Goal: Information Seeking & Learning: Learn about a topic

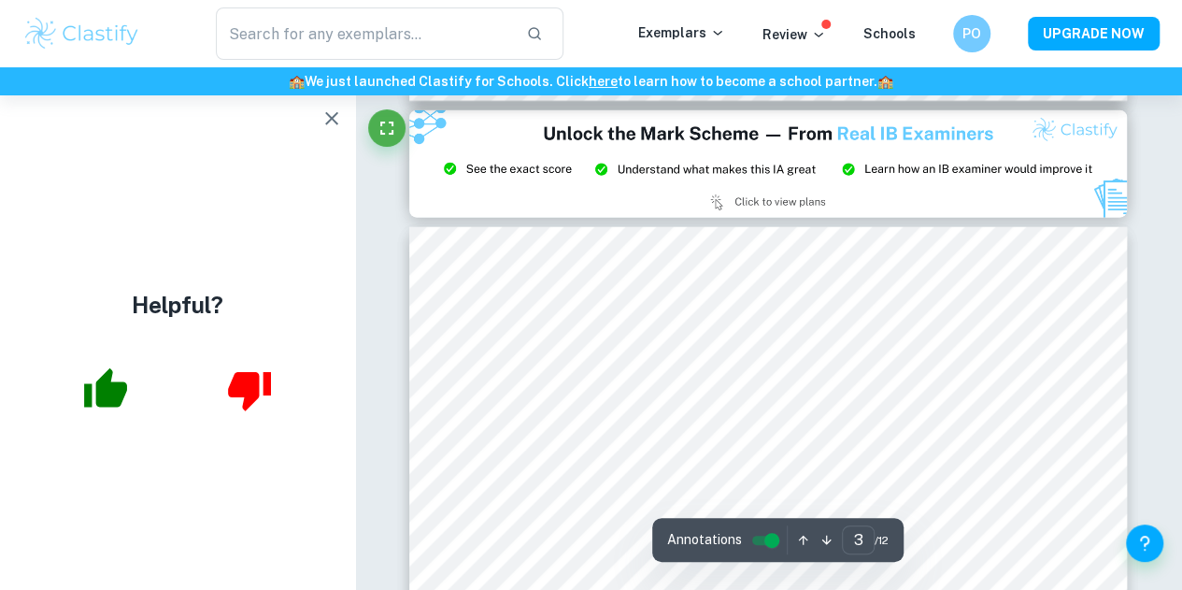
scroll to position [2167, 0]
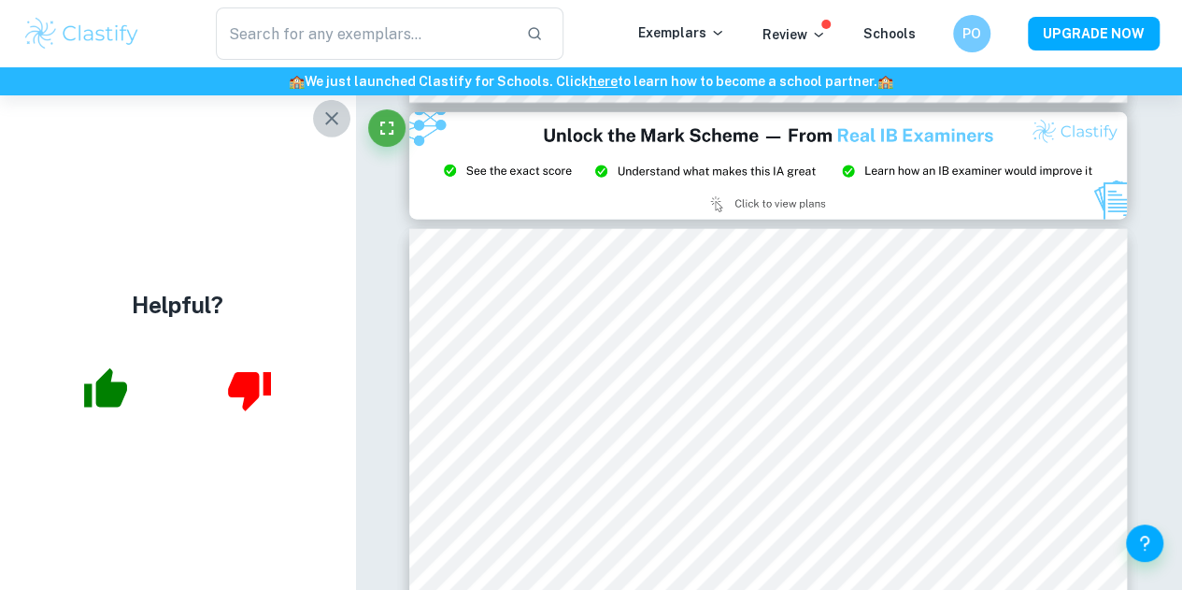
click at [316, 122] on button "button" at bounding box center [331, 118] width 37 height 37
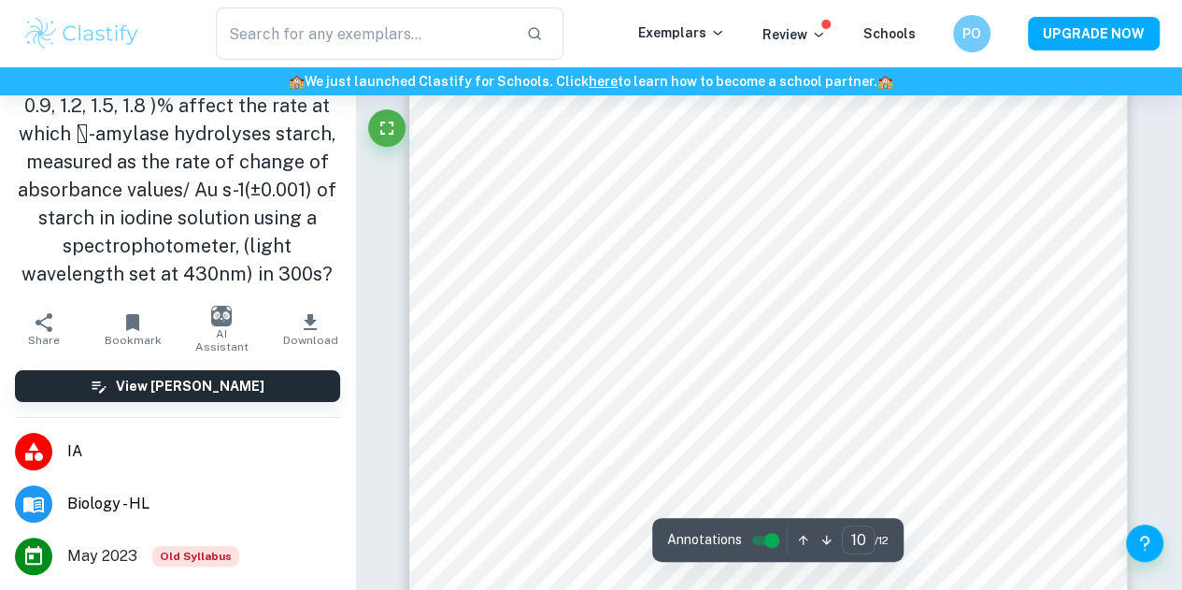
scroll to position [9619, 0]
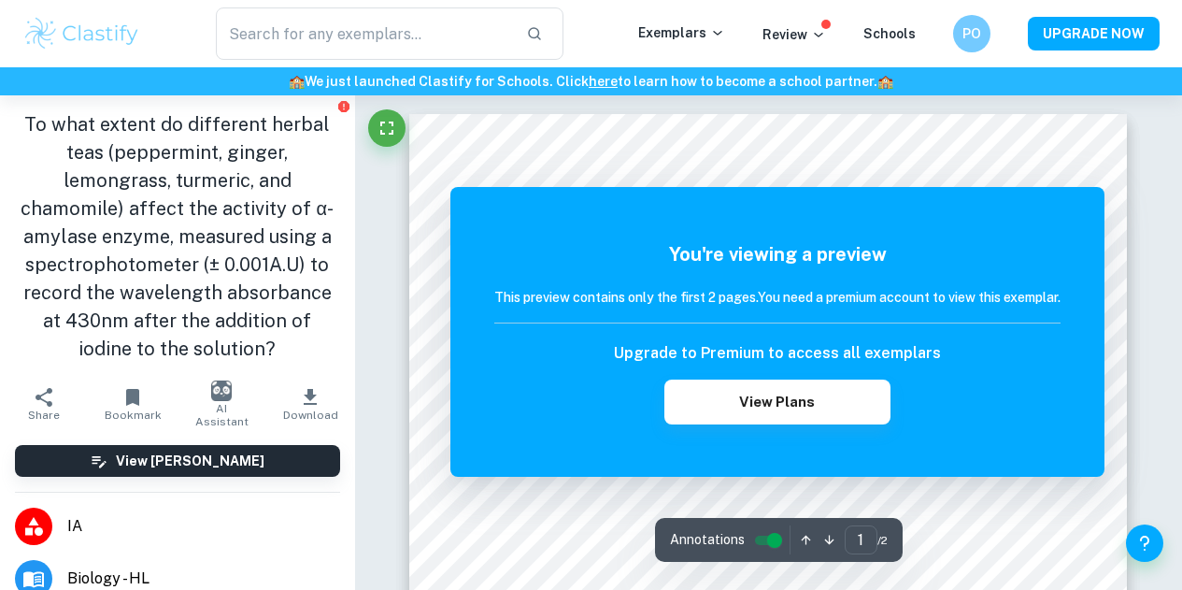
scroll to position [1498, 0]
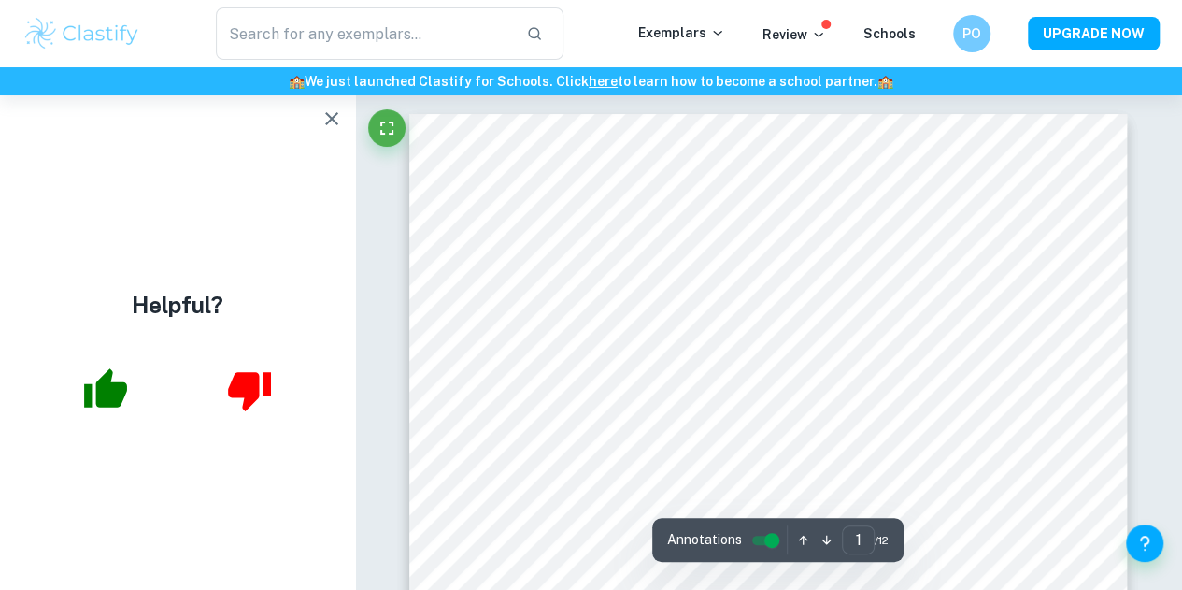
scroll to position [299, 0]
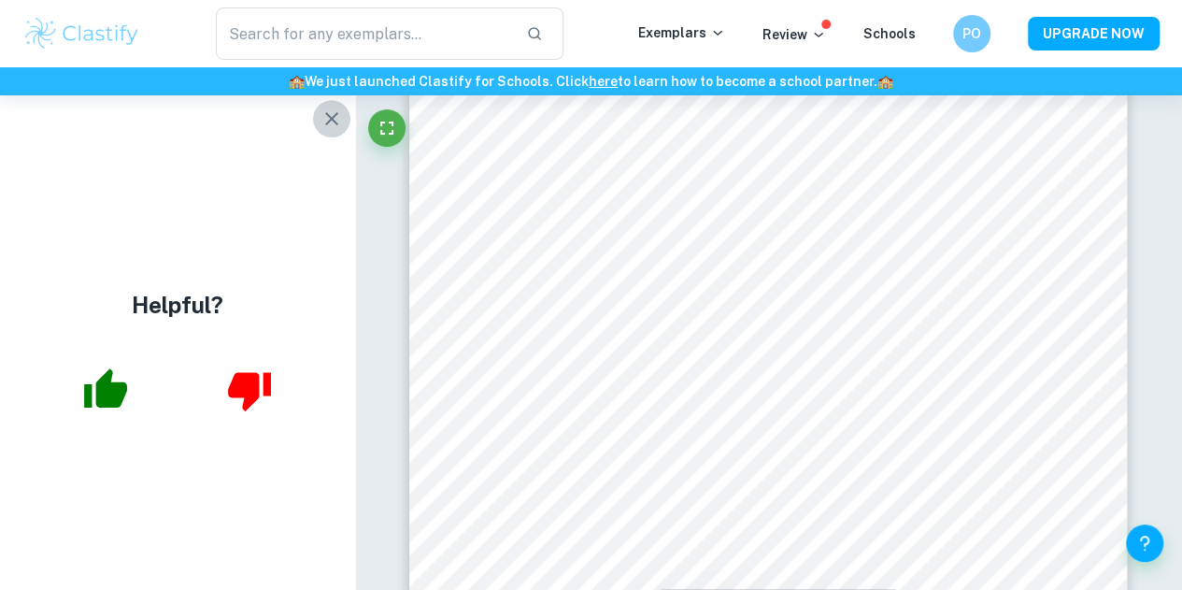
click at [333, 113] on icon "button" at bounding box center [332, 118] width 22 height 22
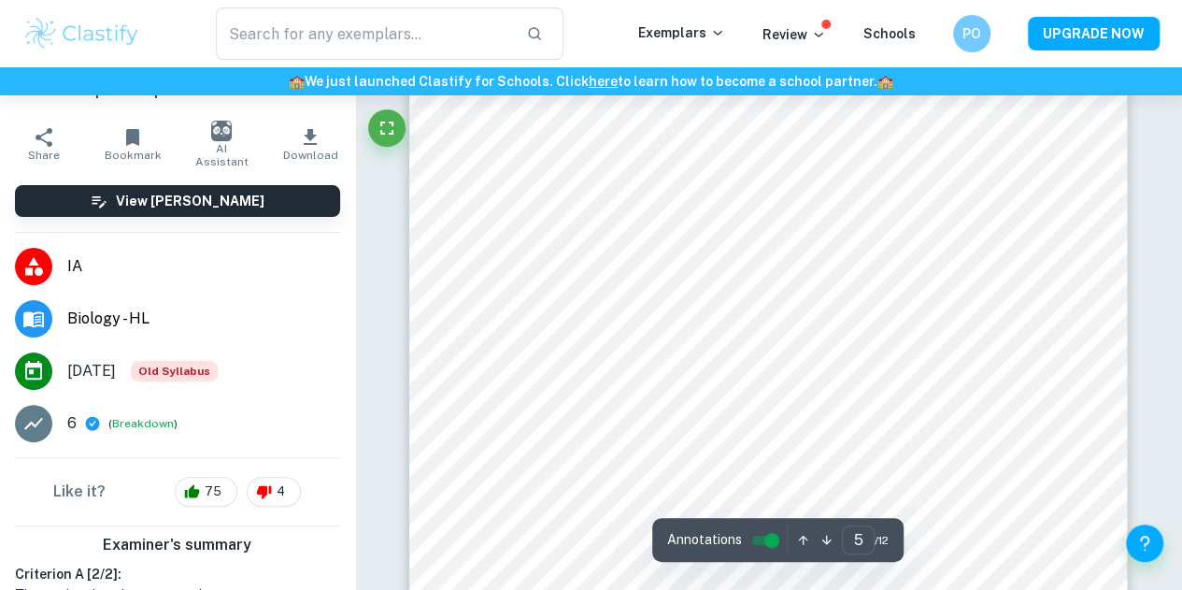
scroll to position [4218, 0]
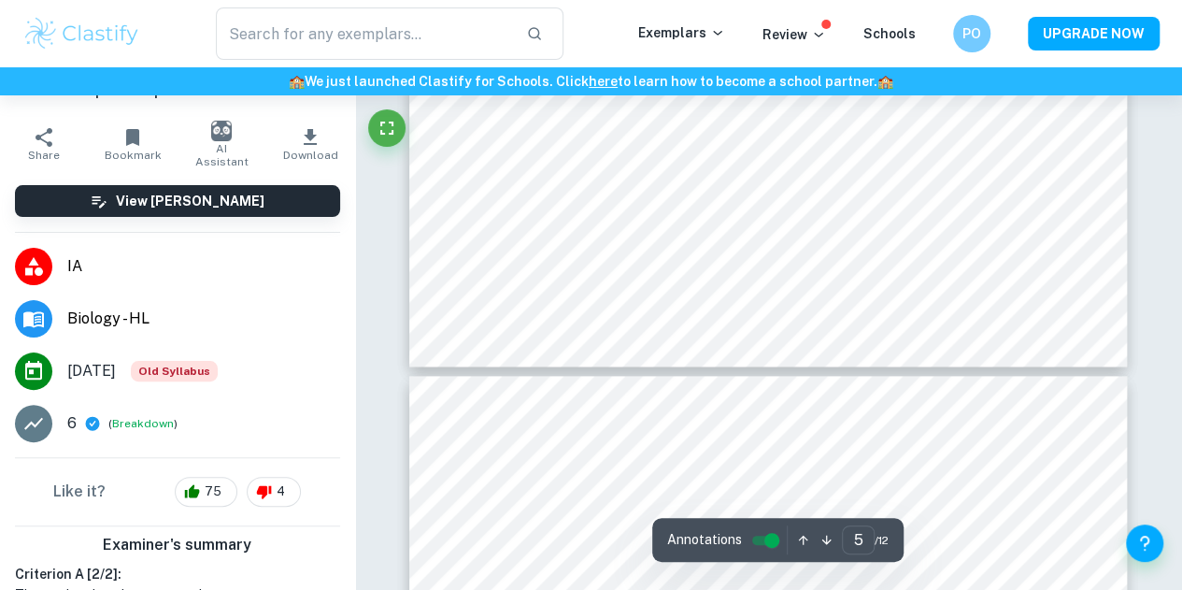
type input "6"
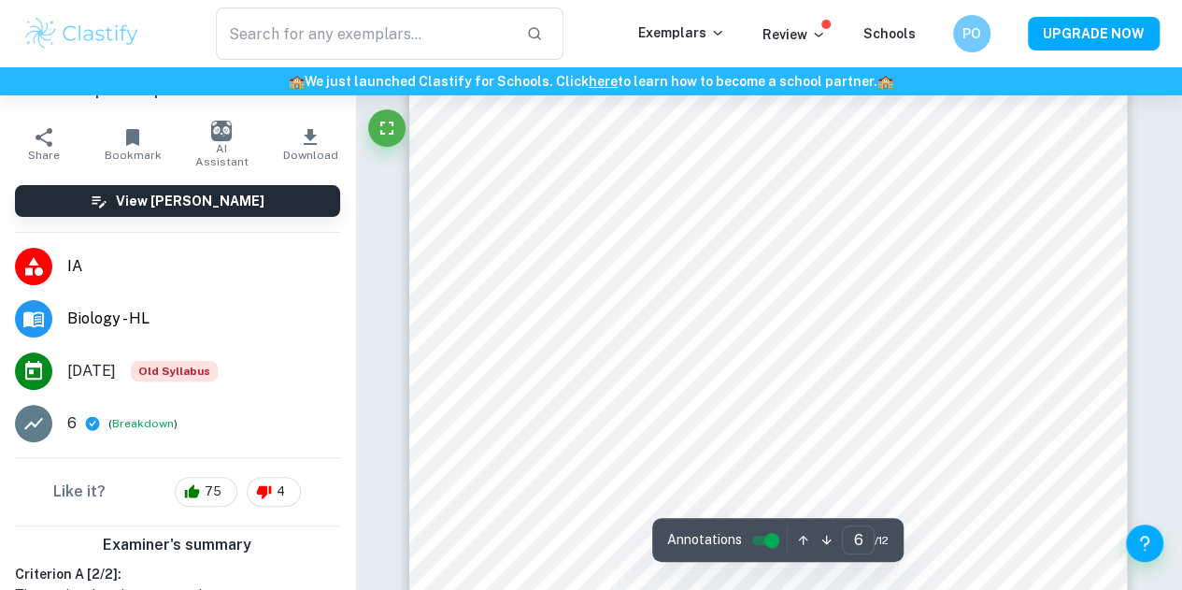
scroll to position [5389, 0]
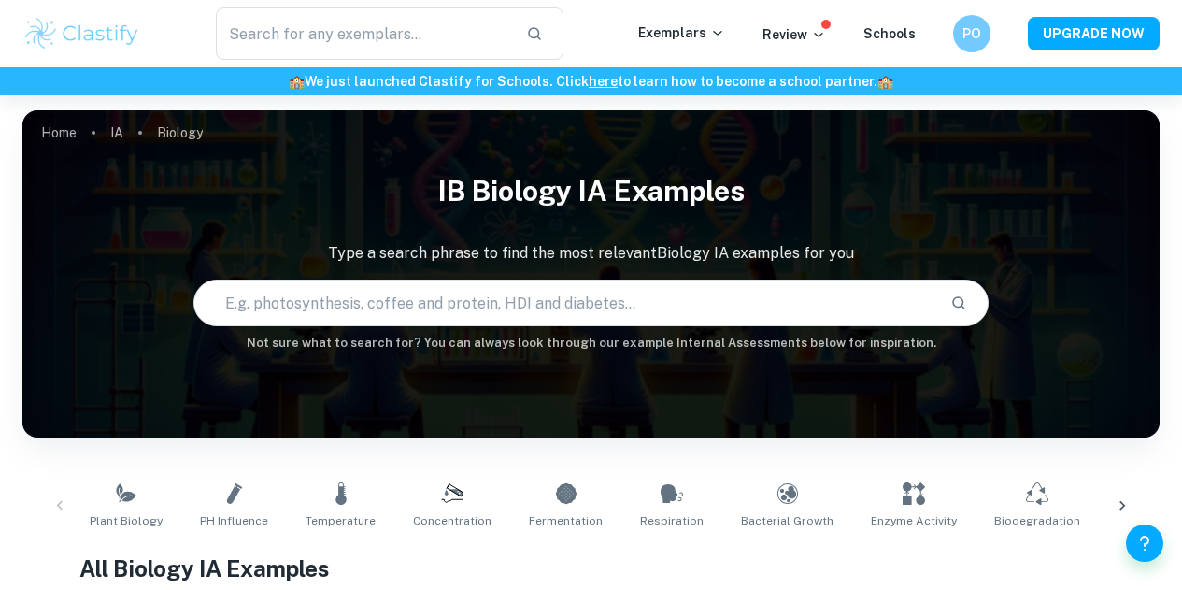
scroll to position [32, 0]
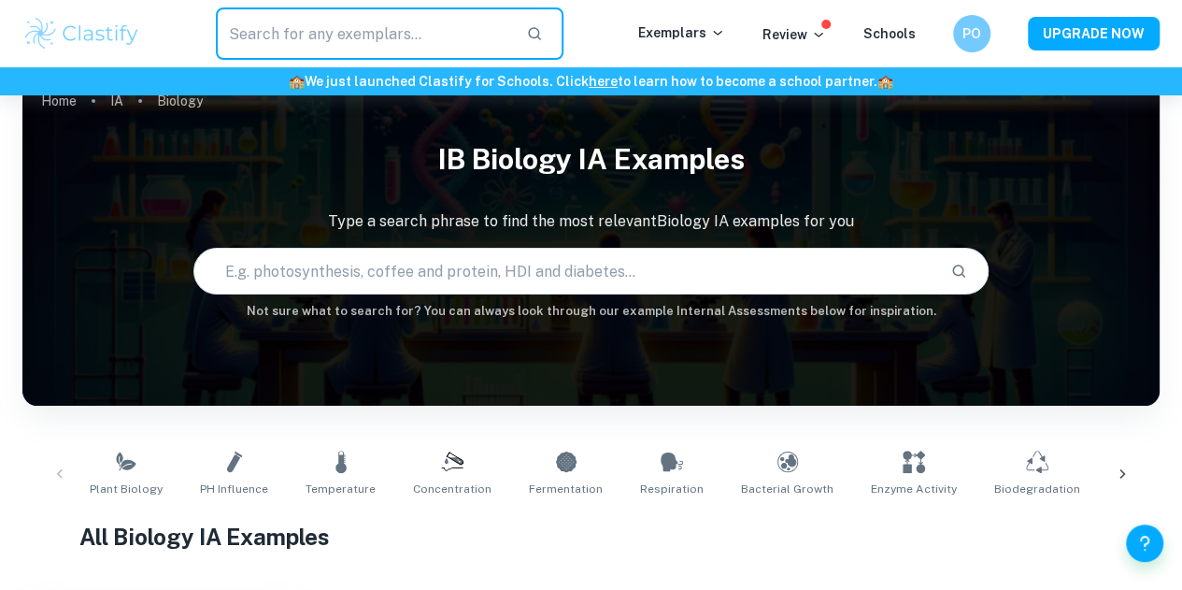
click at [426, 22] on input "text" at bounding box center [363, 33] width 295 height 52
type input "g"
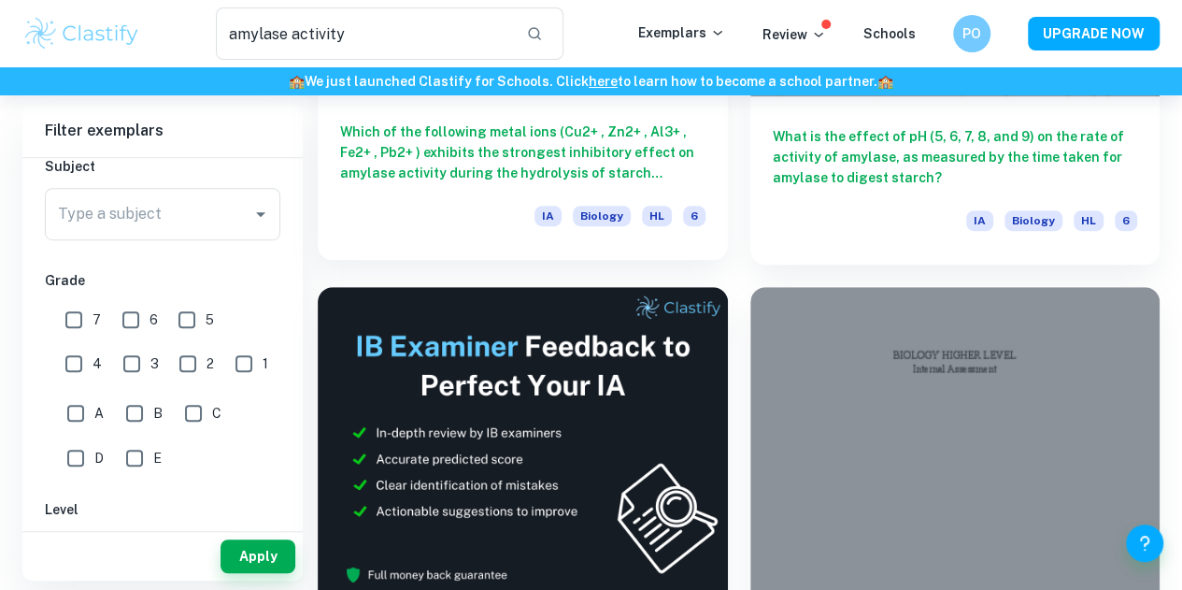
scroll to position [416, 0]
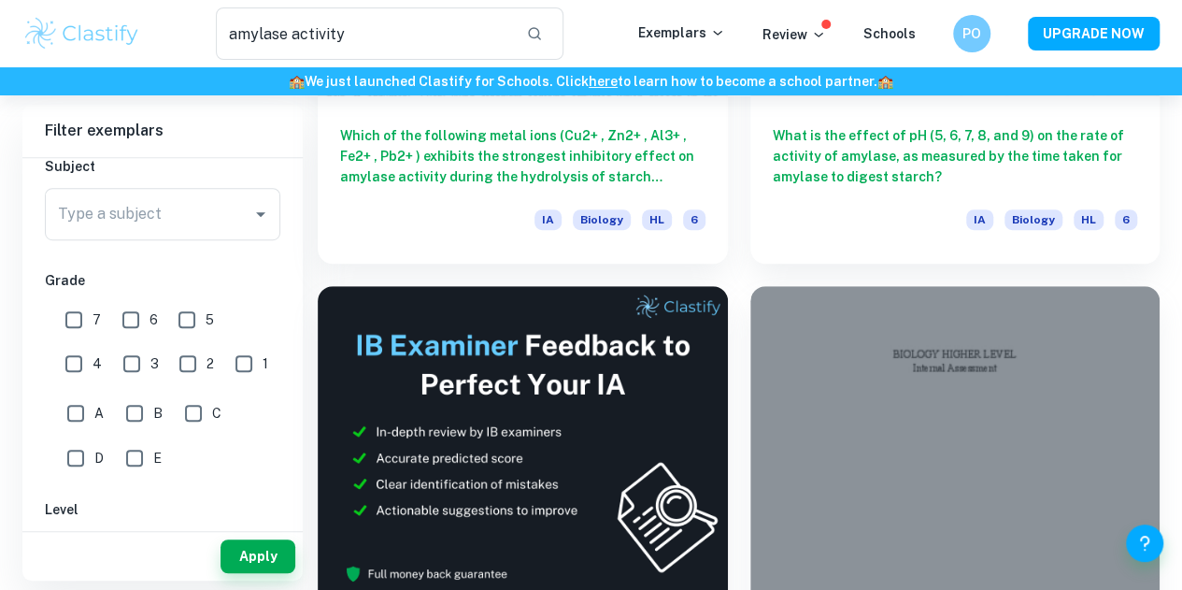
drag, startPoint x: 473, startPoint y: 271, endPoint x: 976, endPoint y: 386, distance: 515.8
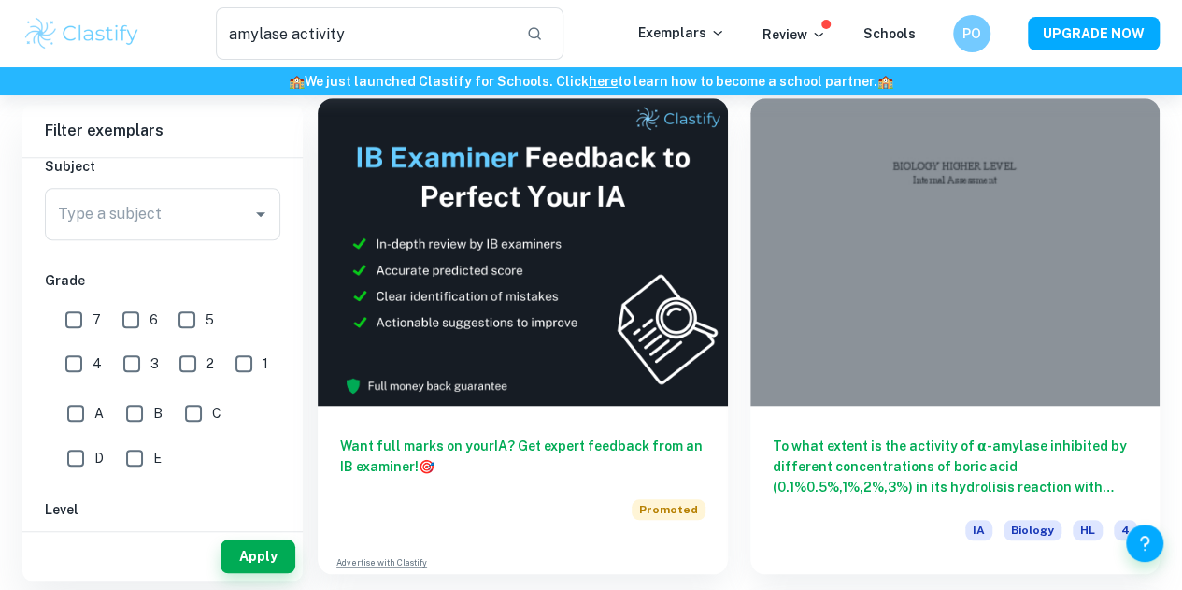
scroll to position [608, 0]
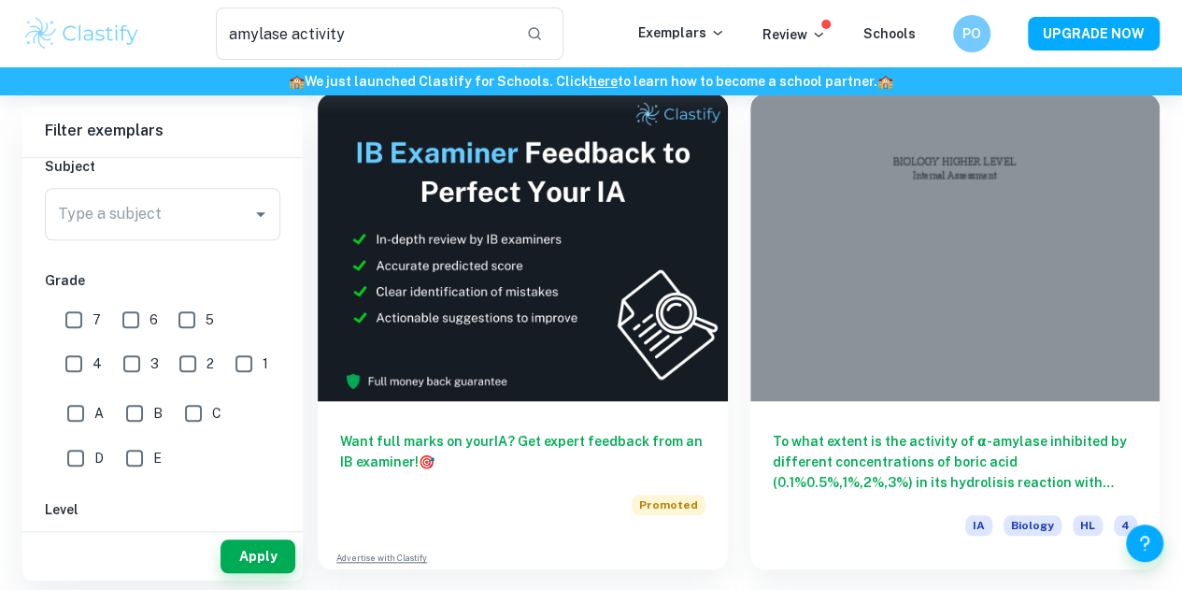
drag, startPoint x: 976, startPoint y: 386, endPoint x: 889, endPoint y: 534, distance: 171.3
click at [889, 534] on div "Which of the following metal ions (Cu2+ , Zn2+ , Al3+ , Fe2+ , Pb2+ ) exhibits …" at bounding box center [727, 553] width 865 height 1961
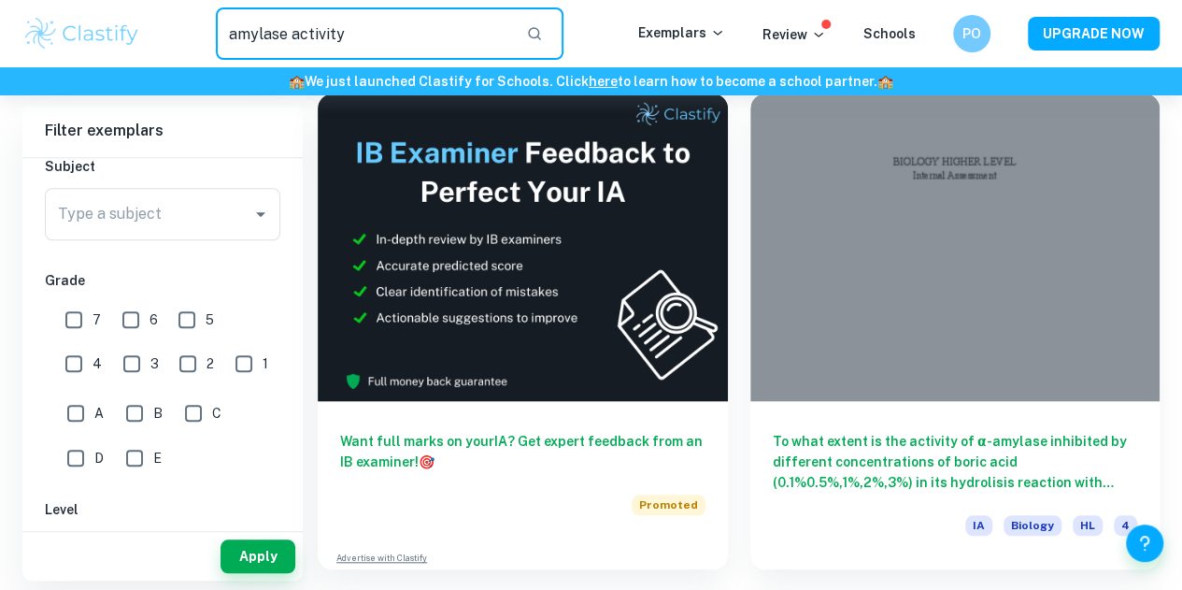
click at [323, 43] on input "amylase activity" at bounding box center [363, 33] width 295 height 52
type input "amylase"
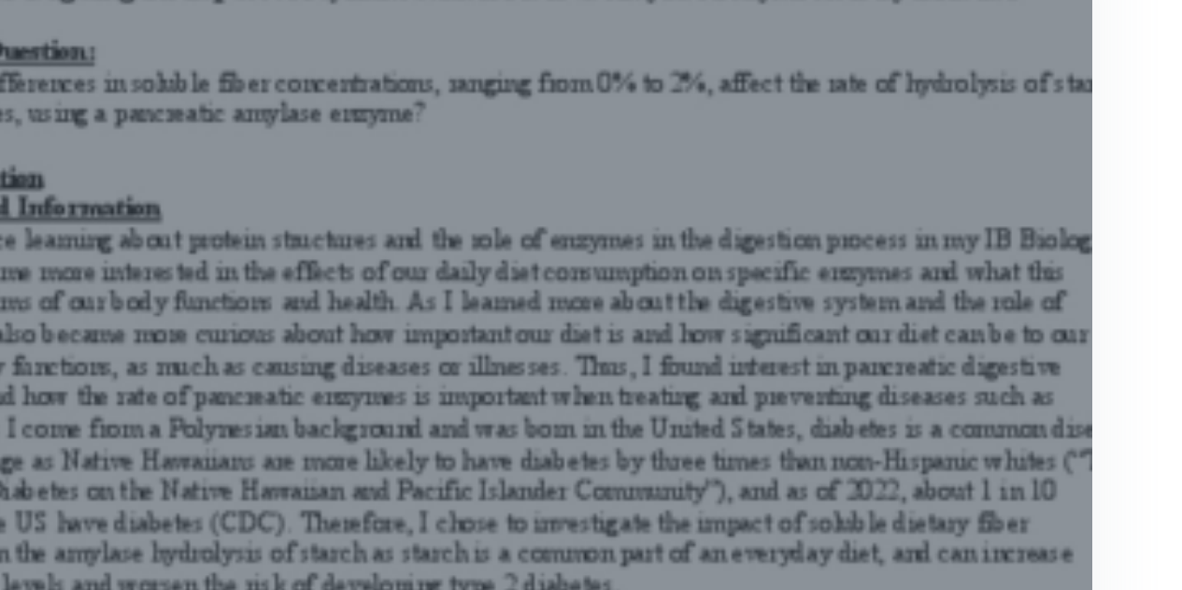
scroll to position [1608, 0]
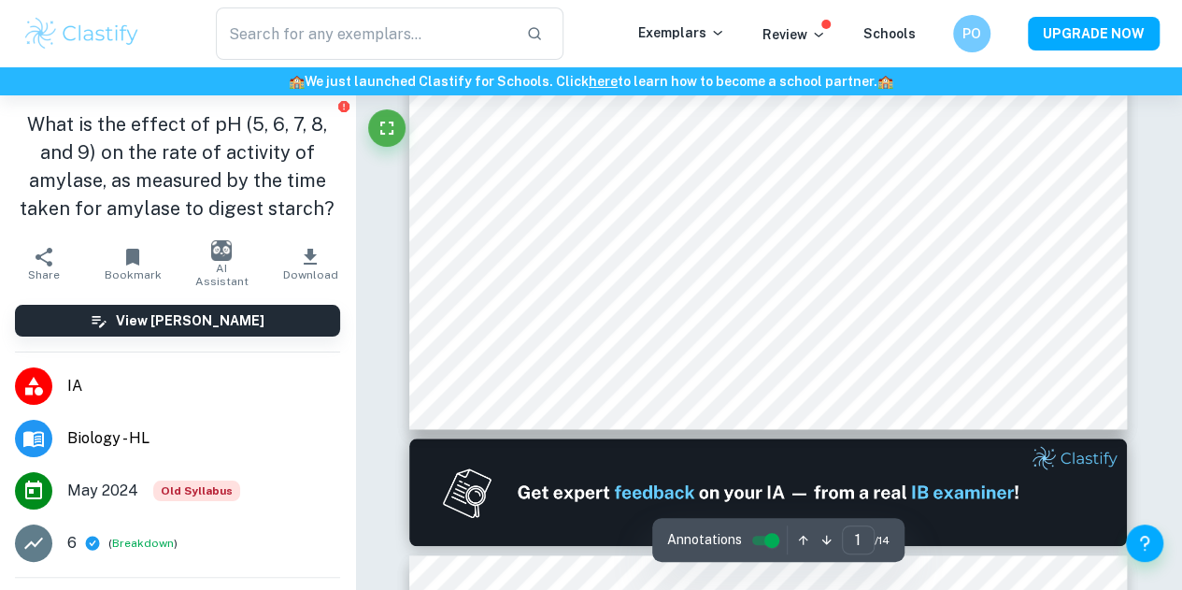
scroll to position [612, 0]
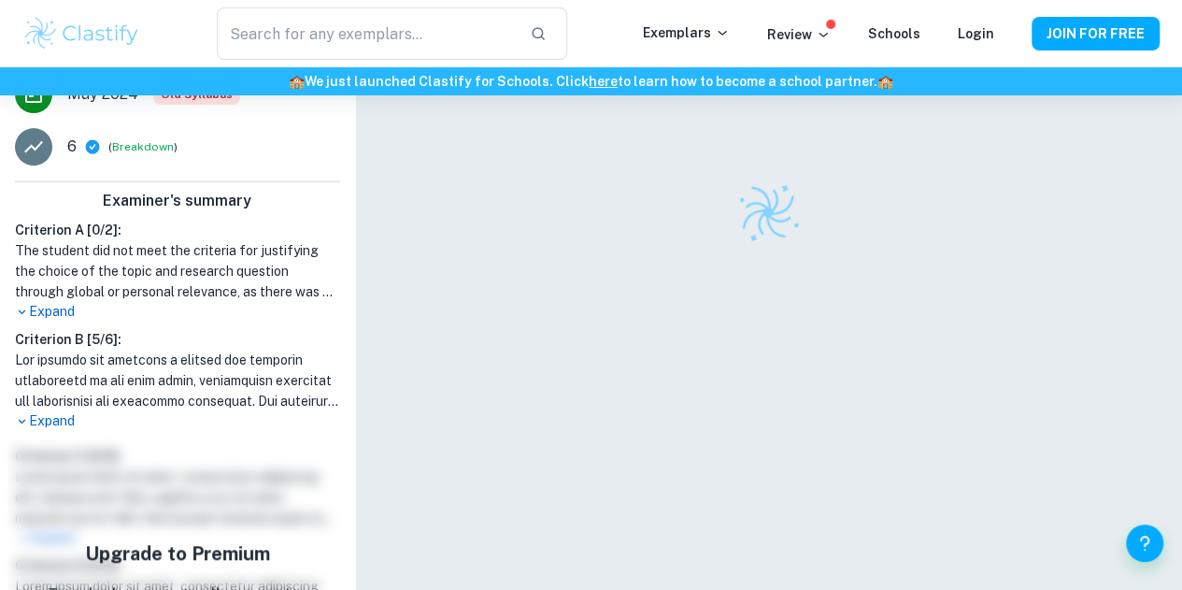
scroll to position [398, 0]
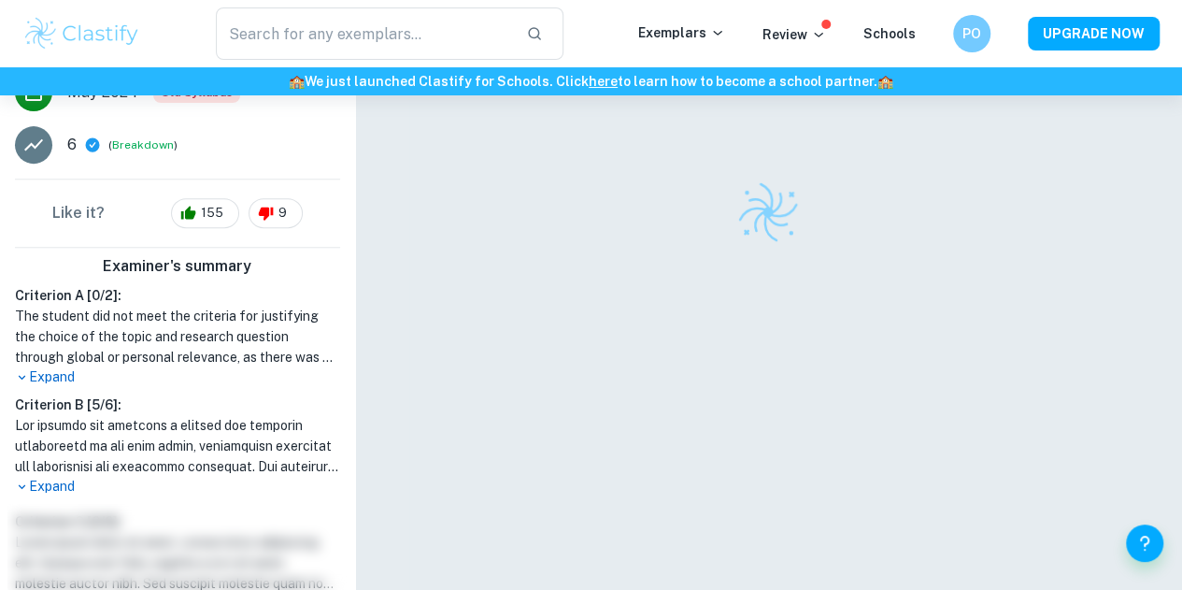
click at [30, 375] on p "Expand" at bounding box center [177, 377] width 325 height 20
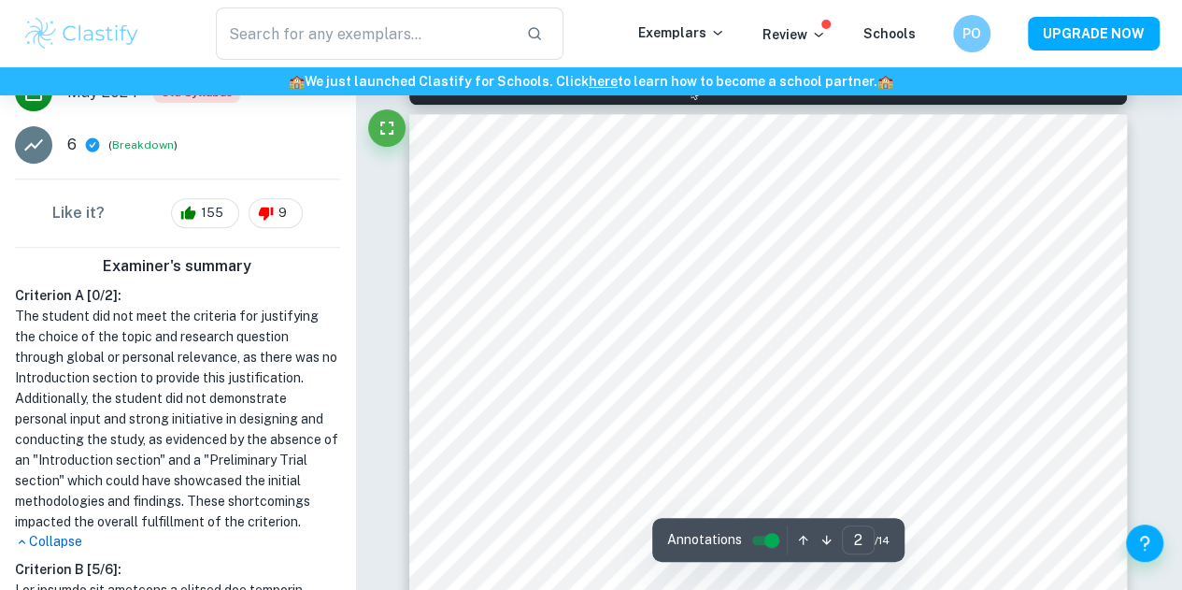
scroll to position [1055, 0]
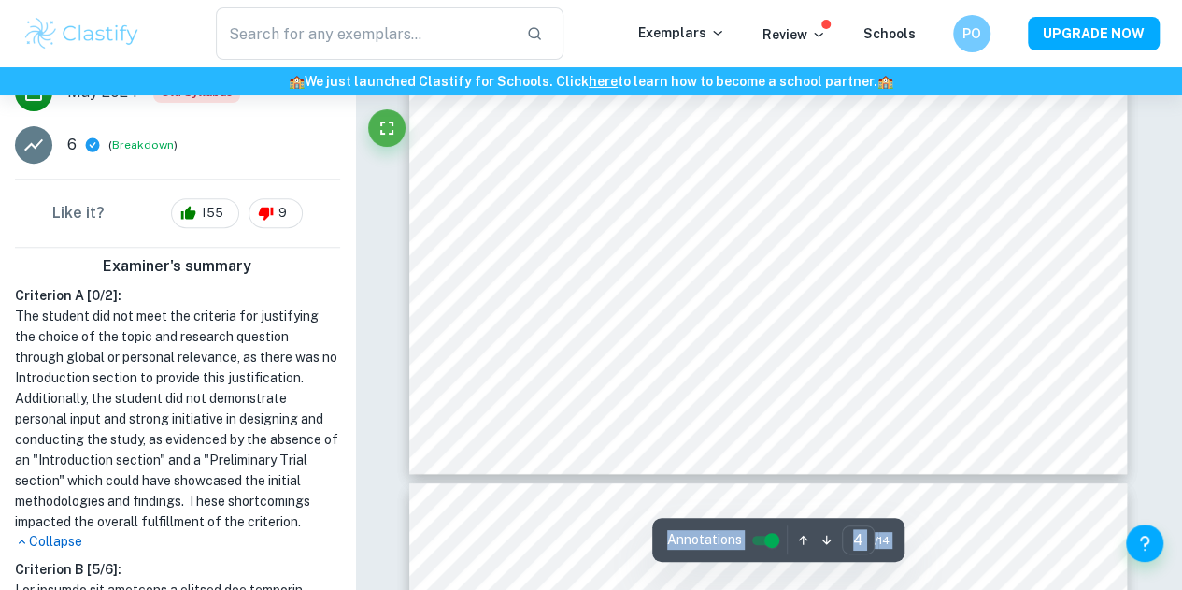
scroll to position [3616, 0]
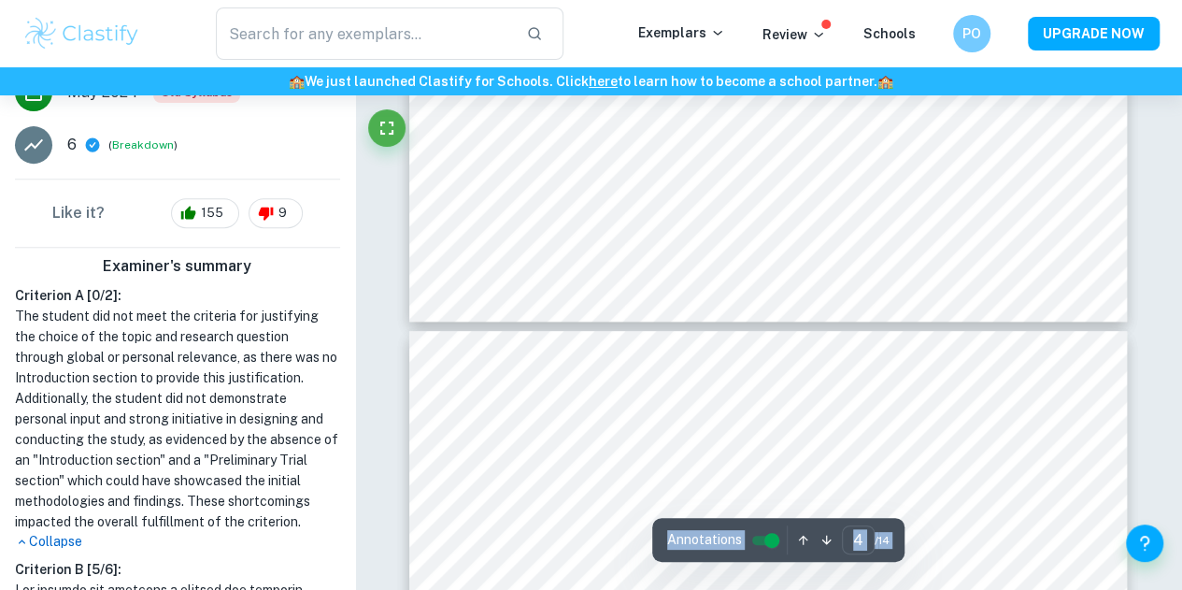
type input "5"
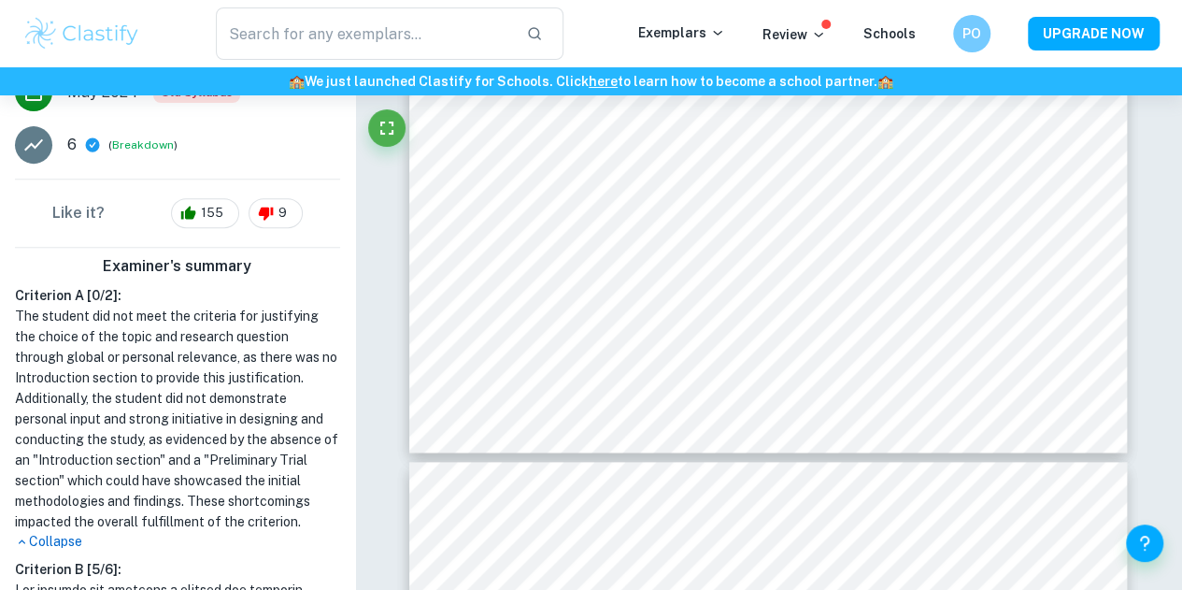
scroll to position [4574, 0]
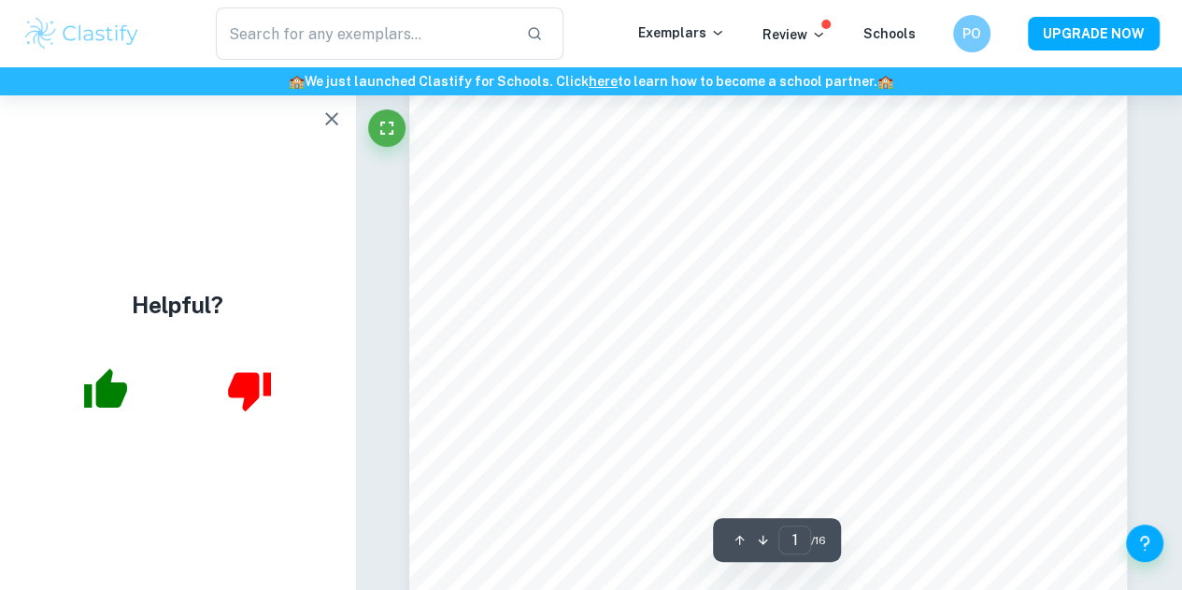
scroll to position [516, 0]
click at [317, 128] on button "button" at bounding box center [331, 118] width 37 height 37
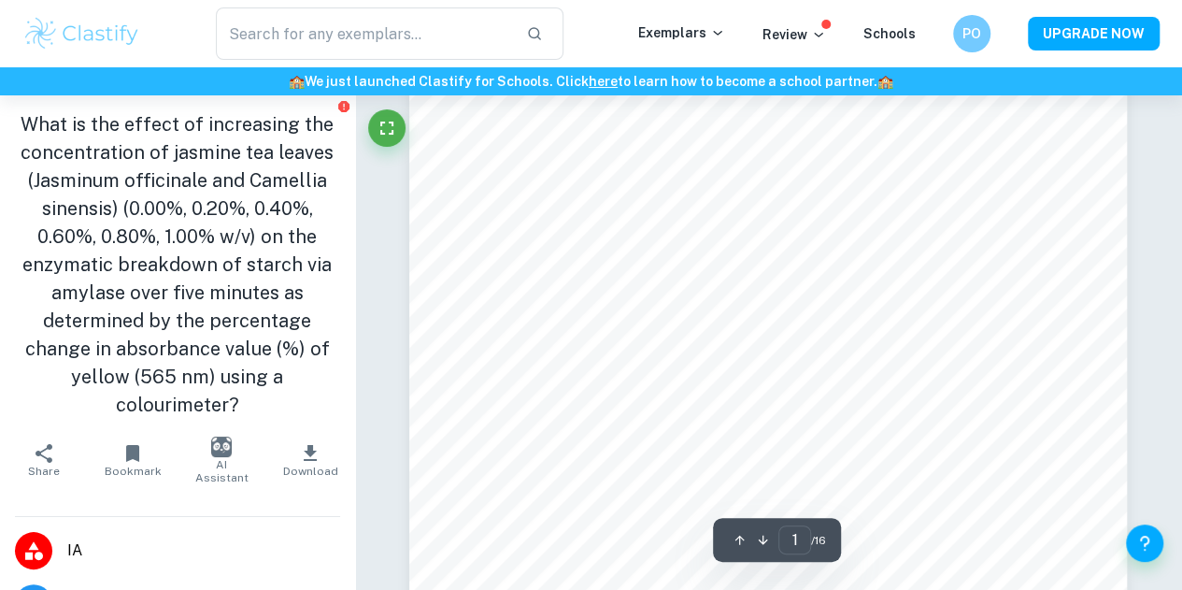
scroll to position [0, 0]
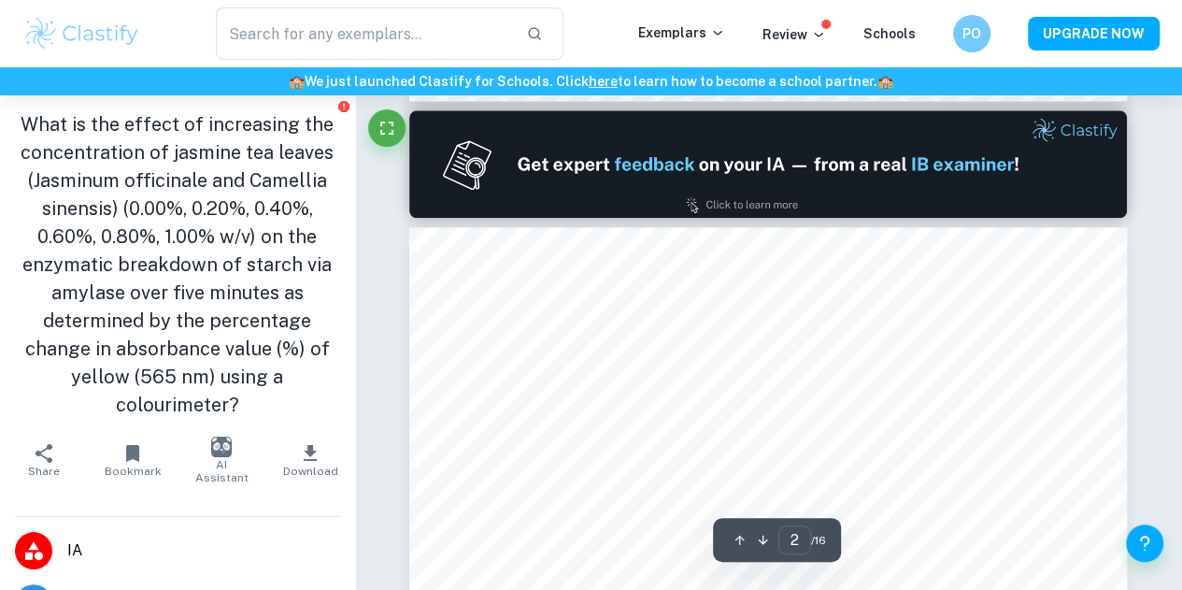
type input "1"
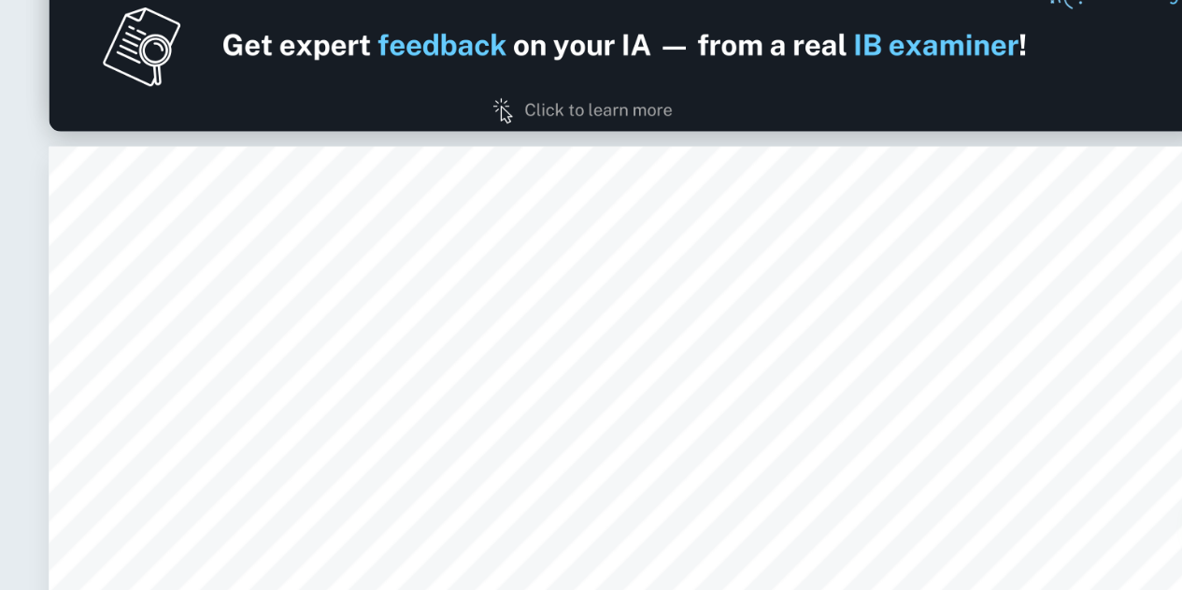
scroll to position [943, 0]
